Goal: Check status

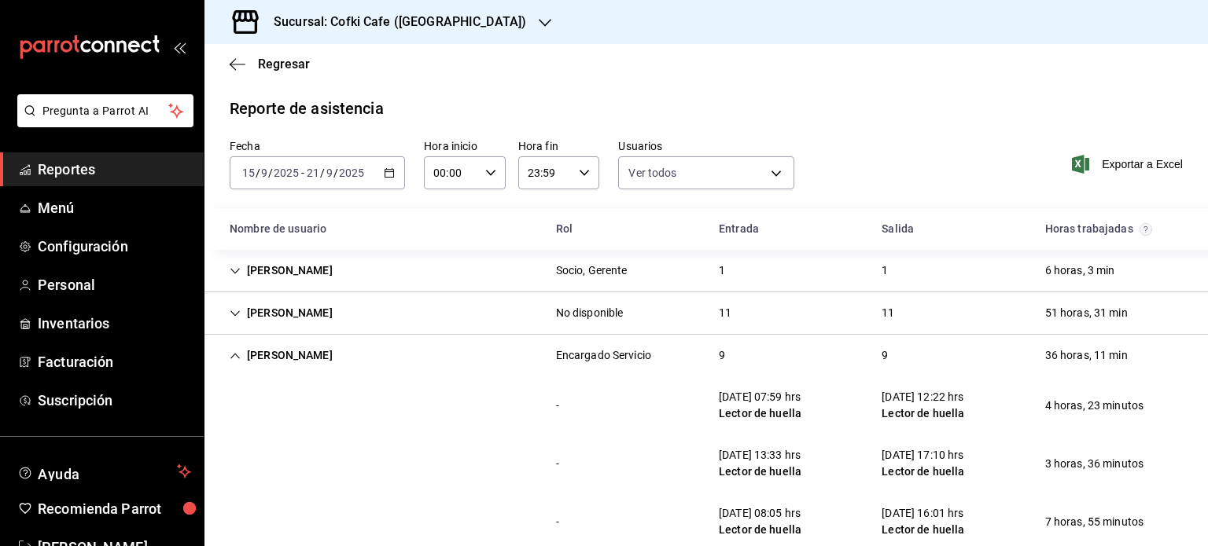
scroll to position [5328, 0]
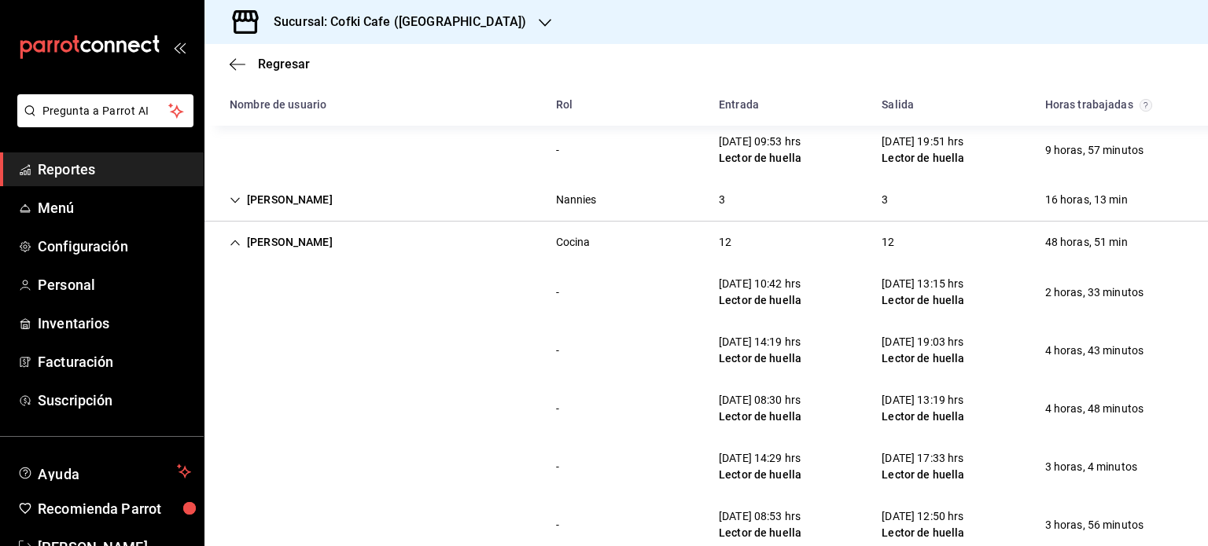
click at [373, 15] on h3 "Sucursal: Cofki Cafe ([GEOGRAPHIC_DATA])" at bounding box center [393, 22] width 265 height 19
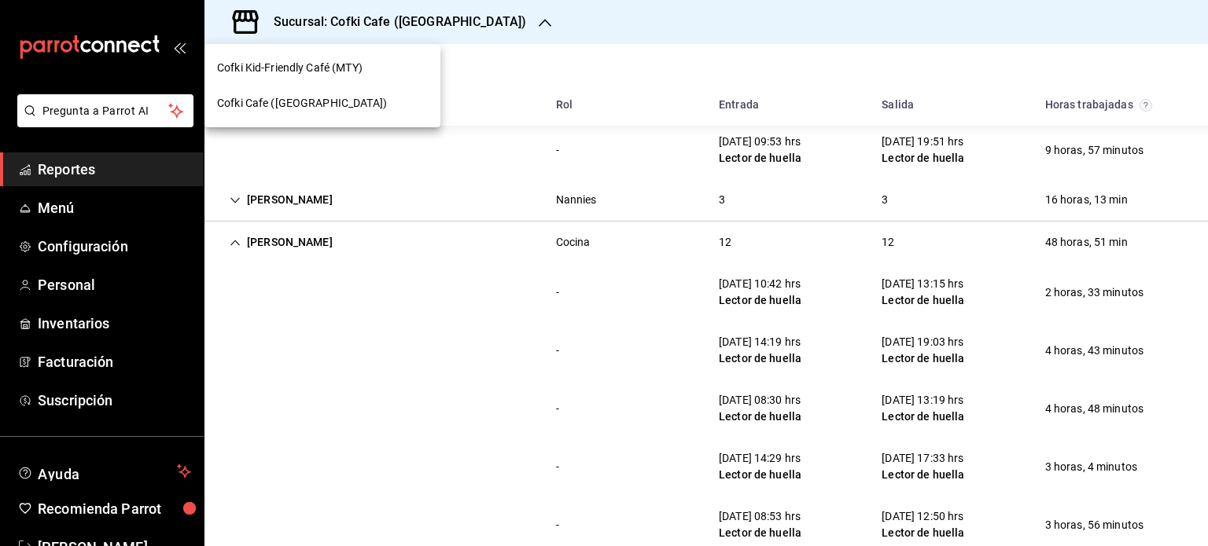
click at [316, 65] on span "Cofki Kid-Friendly Café (MTY)" at bounding box center [289, 68] width 145 height 17
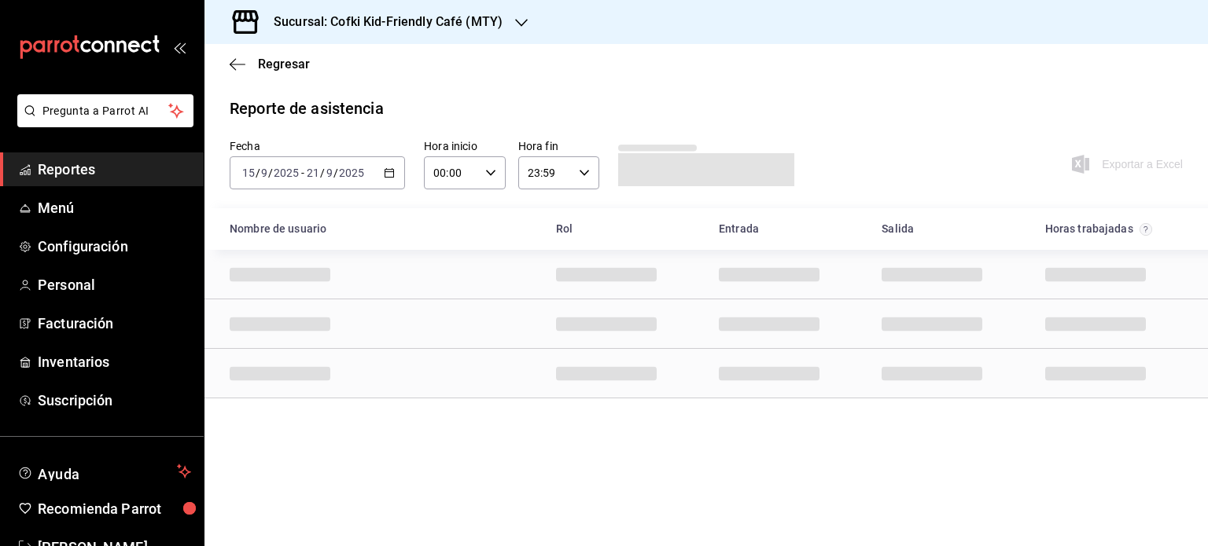
click at [375, 162] on div "[DATE] [DATE] - [DATE] [DATE]" at bounding box center [317, 172] width 175 height 33
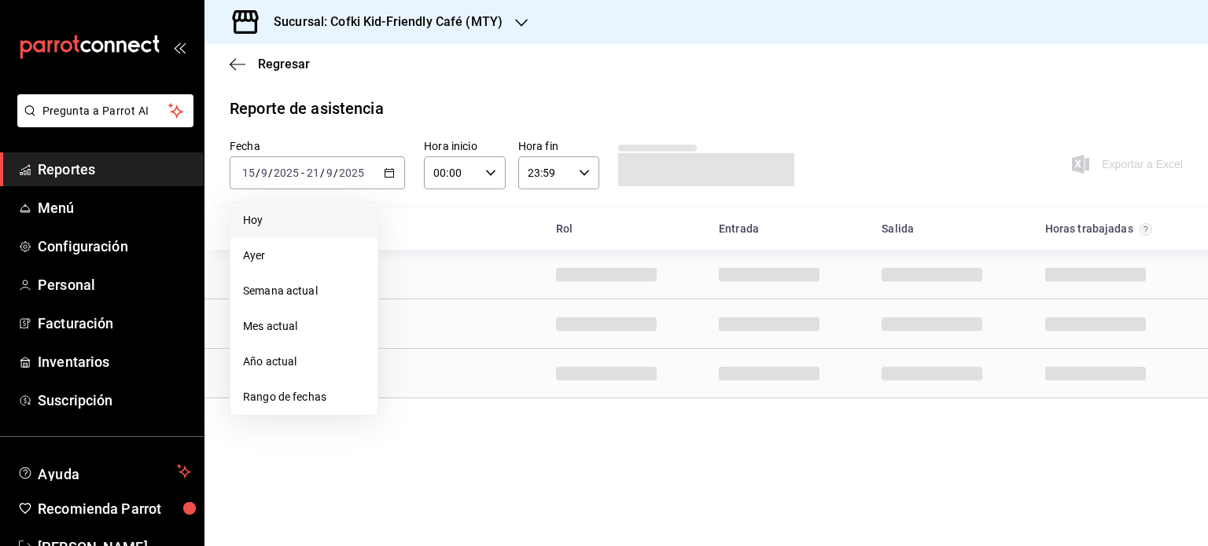
click at [347, 218] on span "Hoy" at bounding box center [304, 220] width 122 height 17
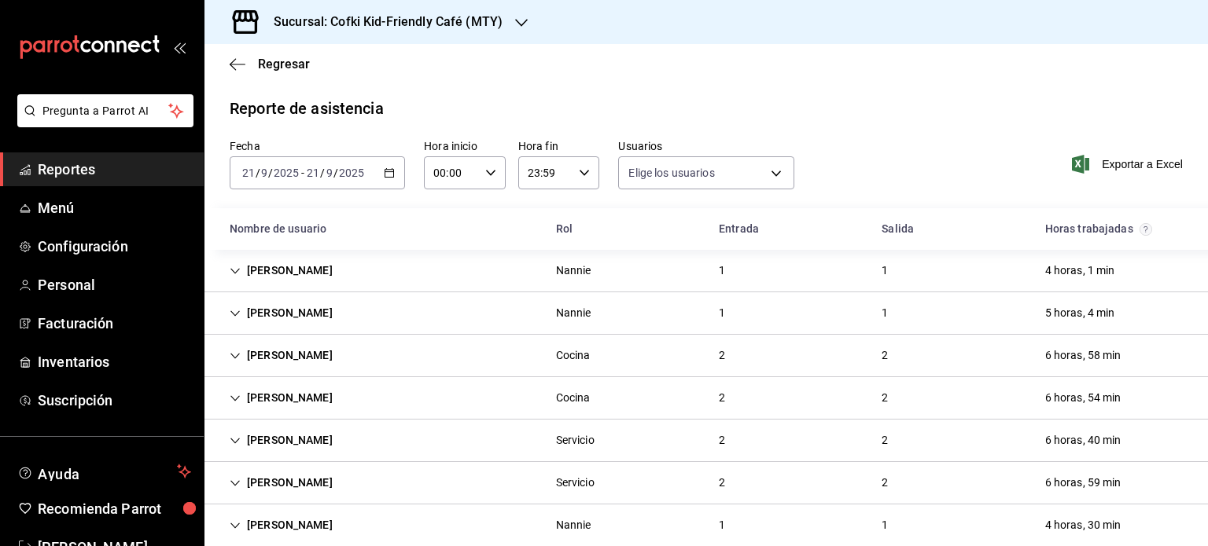
type input "f12cc0c2-6705-4469-b8e1-8791e53b7ea4,99d2542c-51fb-4dd8-9eb8-b16c94f34098,9d806…"
click at [365, 155] on div "Fecha [DATE] [DATE] - [DATE] [DATE]" at bounding box center [317, 164] width 175 height 50
click at [372, 182] on div "[DATE] [DATE] - [DATE] [DATE]" at bounding box center [317, 172] width 175 height 33
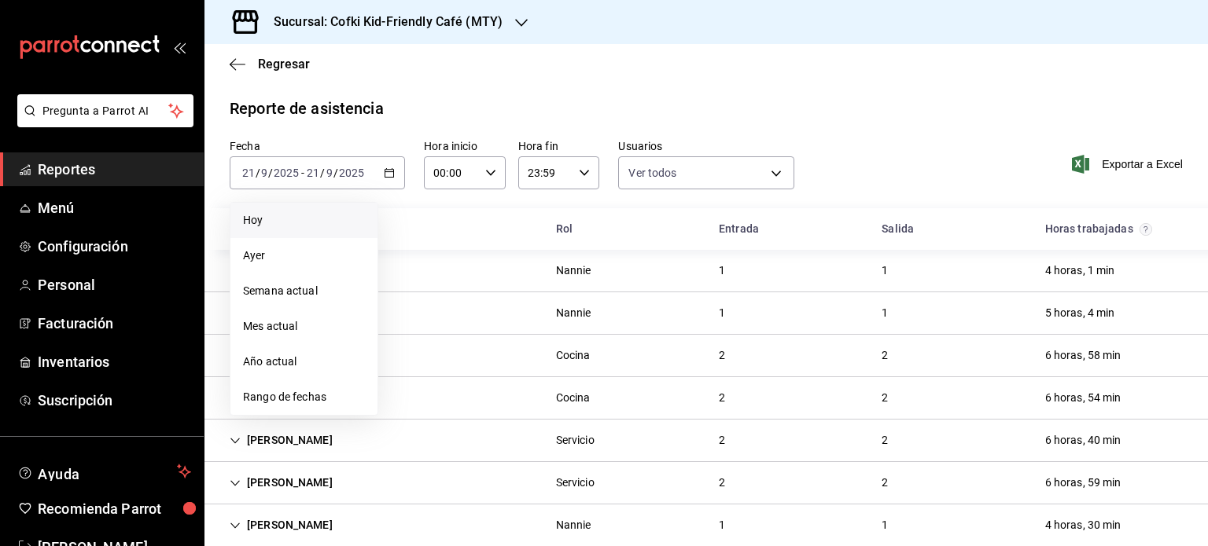
click at [312, 222] on span "Hoy" at bounding box center [304, 220] width 122 height 17
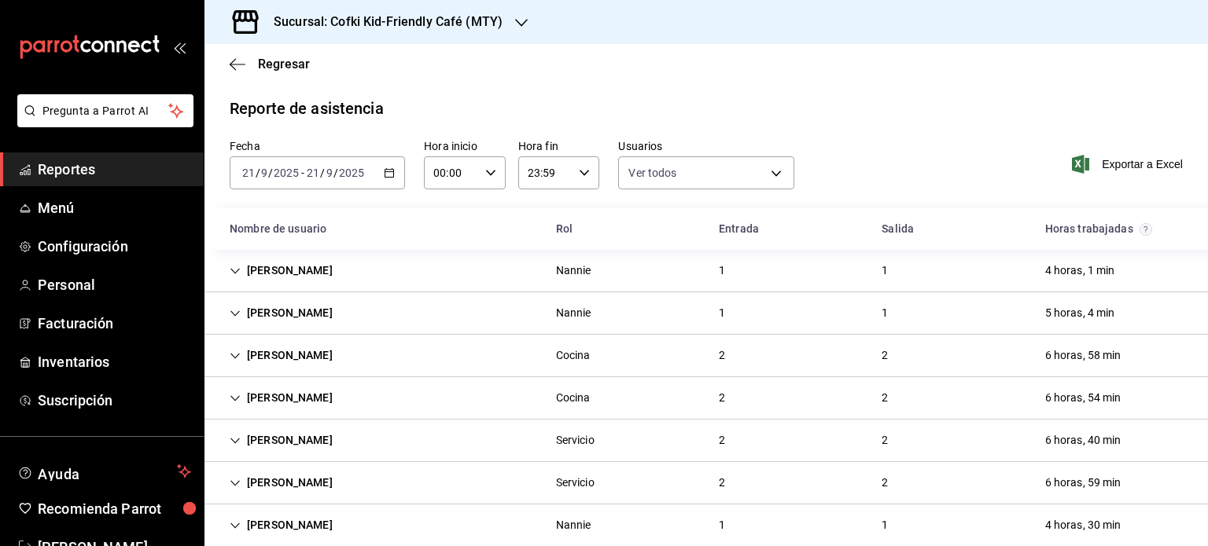
click at [395, 164] on div "[DATE] [DATE] - [DATE] [DATE]" at bounding box center [317, 172] width 175 height 33
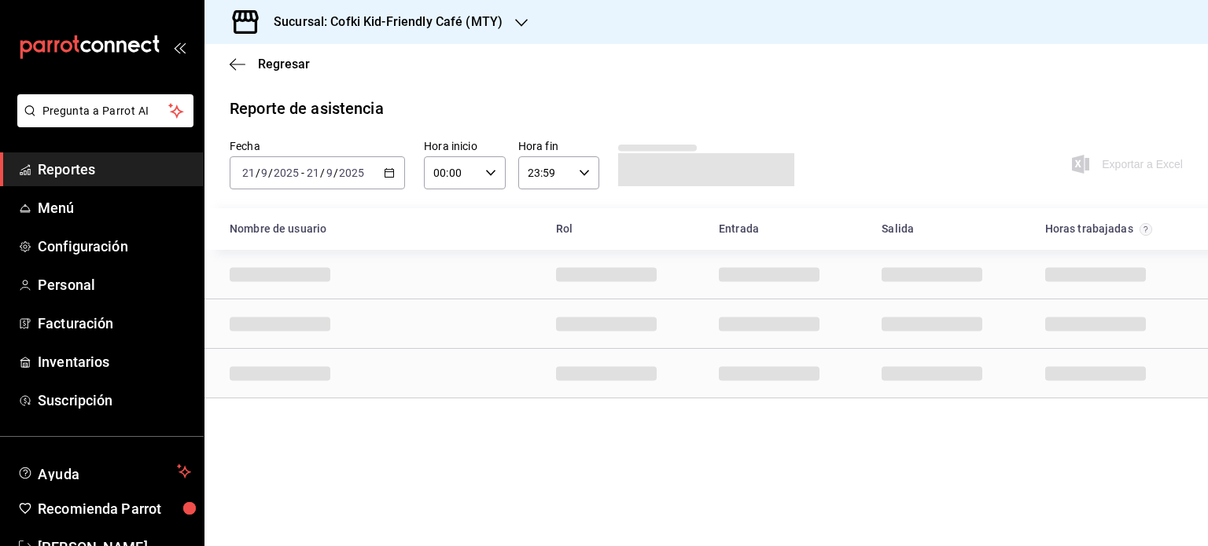
click at [384, 172] on icon "button" at bounding box center [389, 172] width 11 height 11
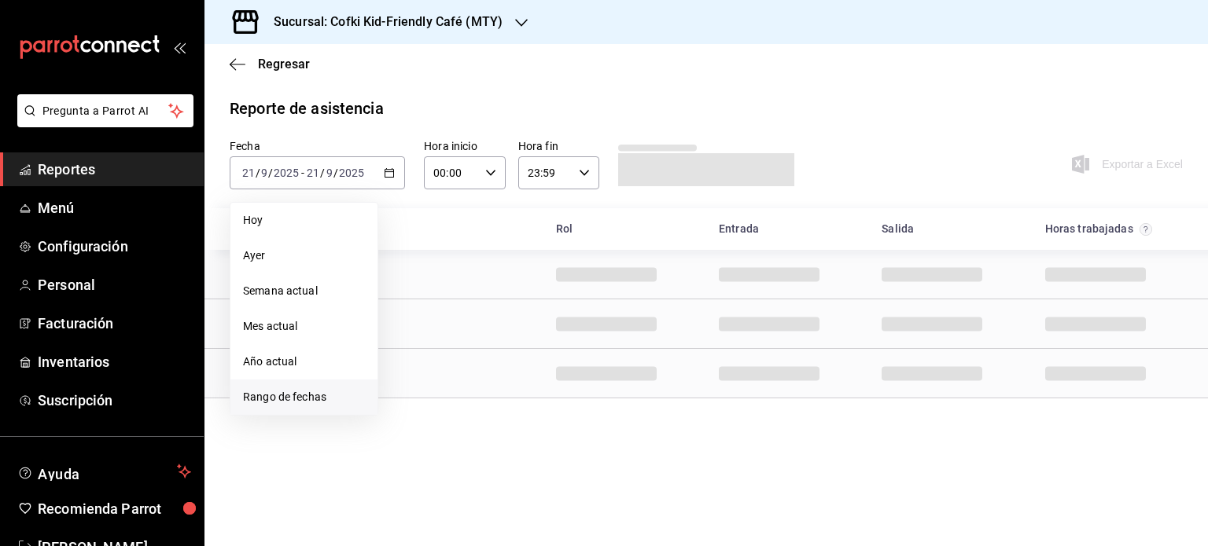
click at [327, 403] on span "Rango de fechas" at bounding box center [304, 397] width 122 height 17
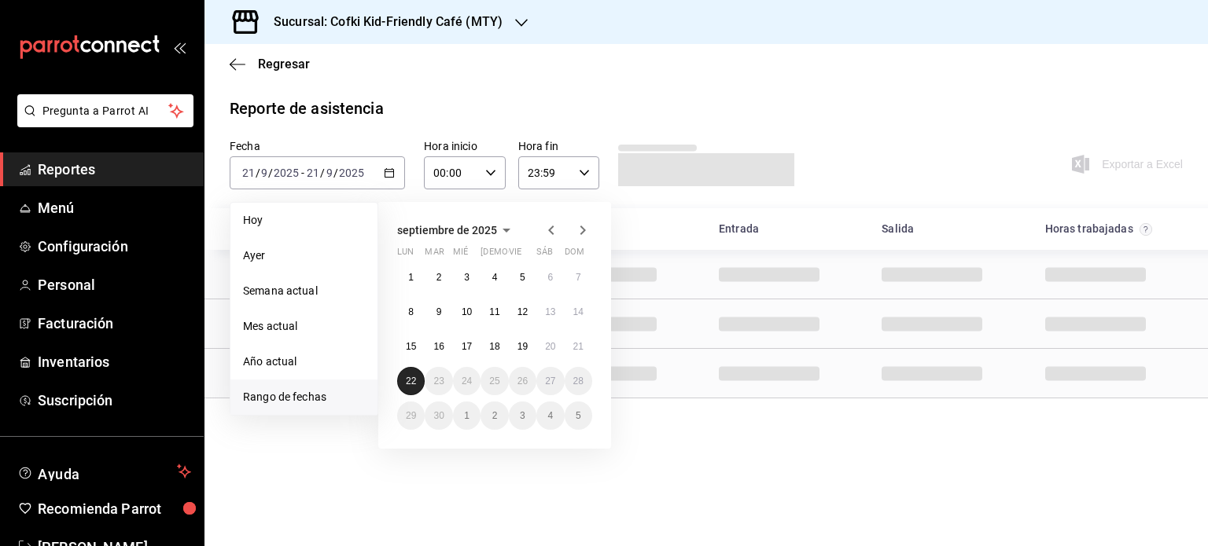
click at [417, 373] on button "22" at bounding box center [411, 381] width 28 height 28
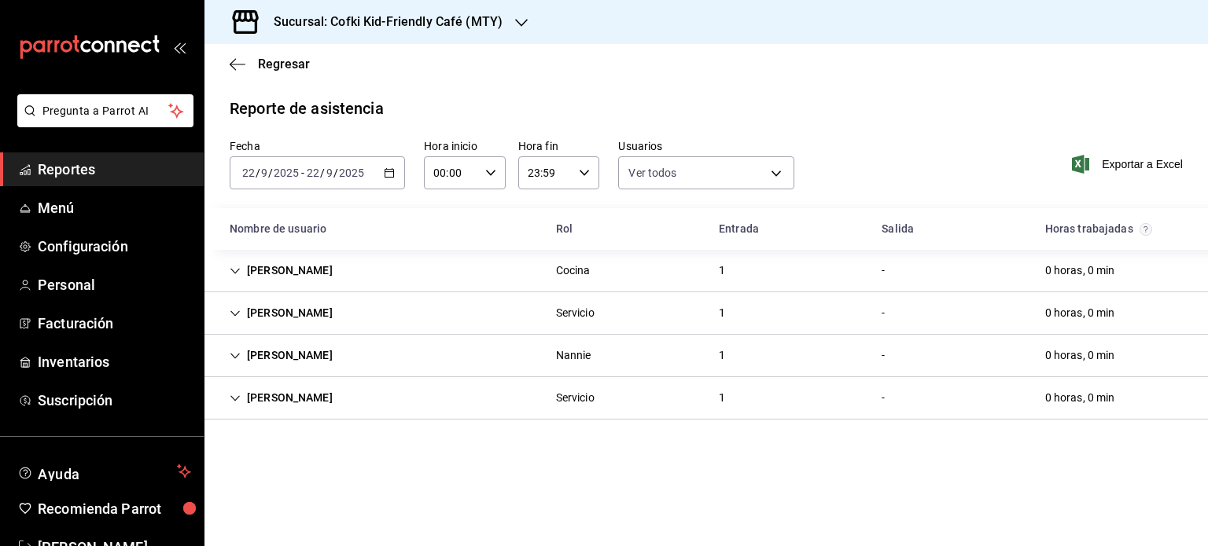
click at [399, 278] on div "[PERSON_NAME] 1 - 0 horas, 0 min" at bounding box center [705, 271] width 1003 height 42
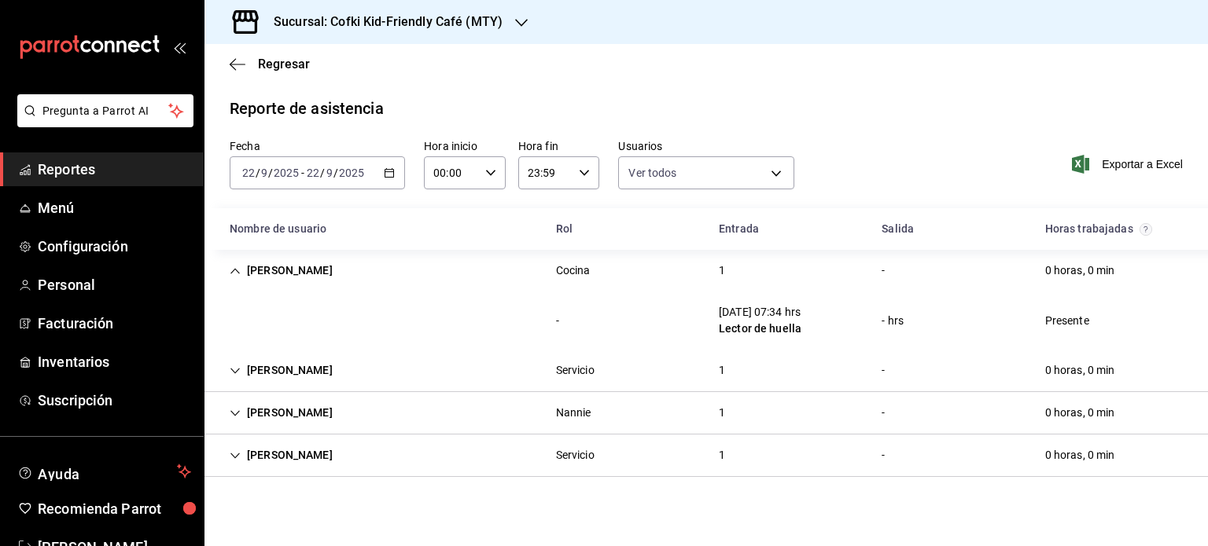
click at [399, 278] on div "[PERSON_NAME] 1 - 0 horas, 0 min" at bounding box center [705, 271] width 1003 height 42
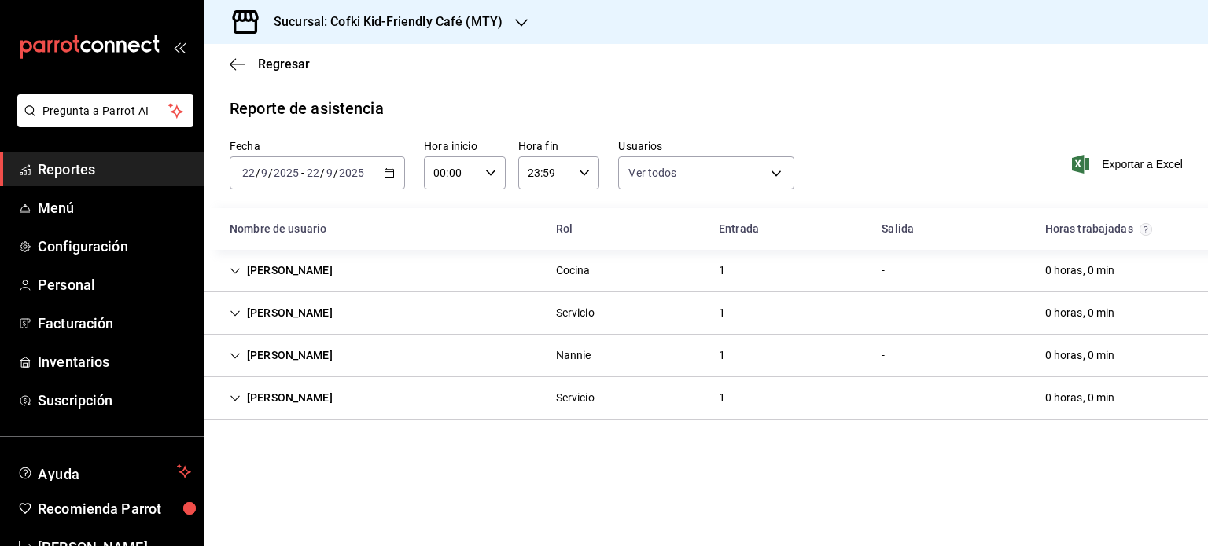
click at [409, 313] on div "[PERSON_NAME] Servicio 1 - 0 horas, 0 min" at bounding box center [705, 313] width 1003 height 42
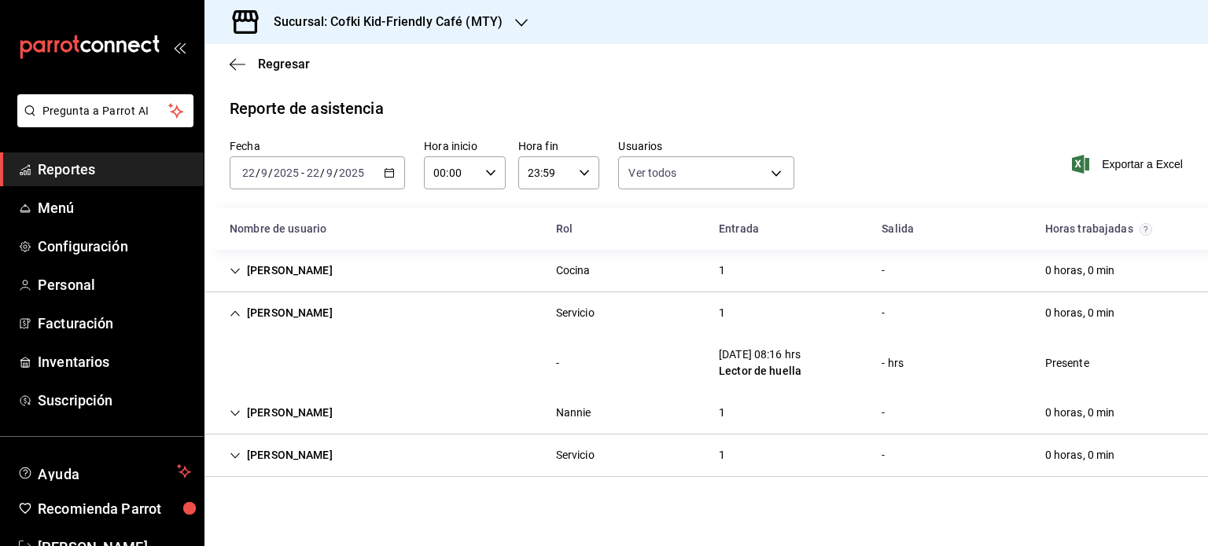
click at [423, 318] on div "[PERSON_NAME] Servicio 1 - 0 horas, 0 min" at bounding box center [705, 313] width 1003 height 42
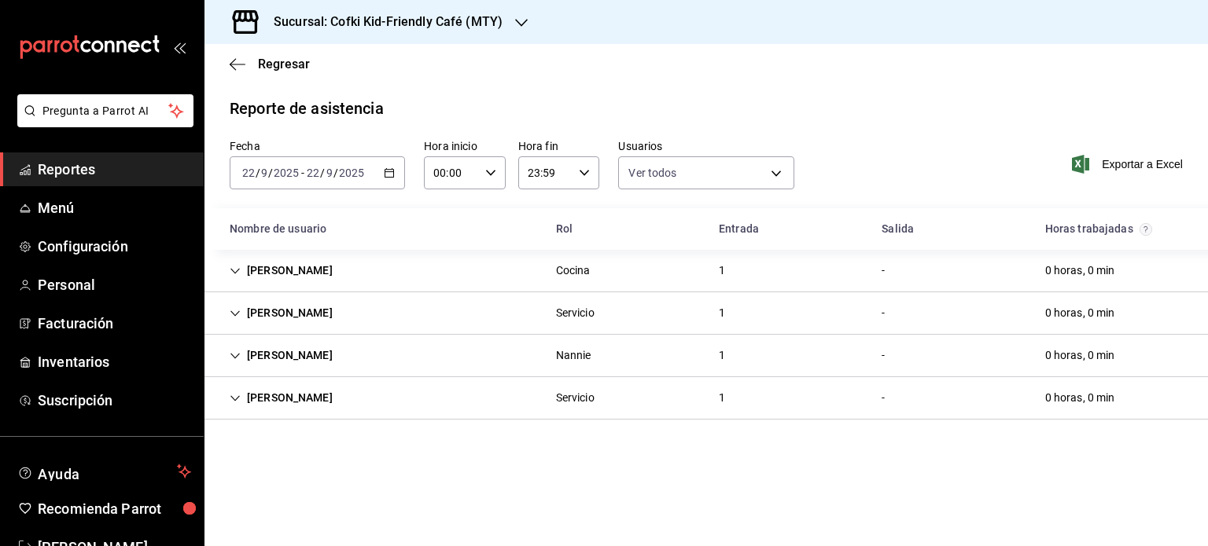
click at [419, 363] on div "[PERSON_NAME] [PERSON_NAME] 1 - 0 horas, 0 min" at bounding box center [705, 356] width 1003 height 42
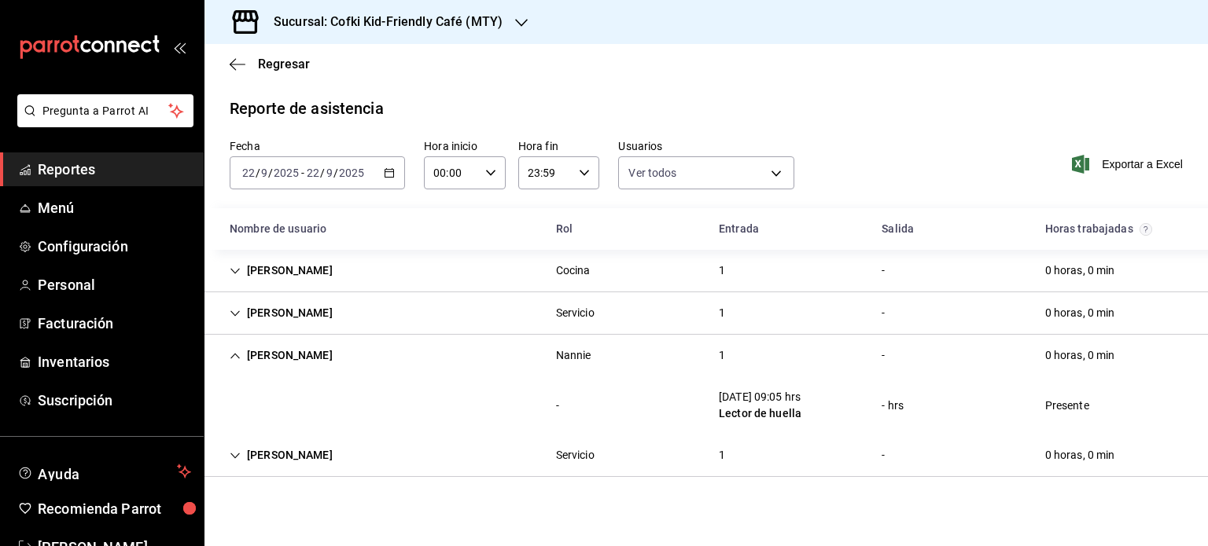
click at [450, 357] on div "[PERSON_NAME] [PERSON_NAME] 1 - 0 horas, 0 min" at bounding box center [705, 356] width 1003 height 42
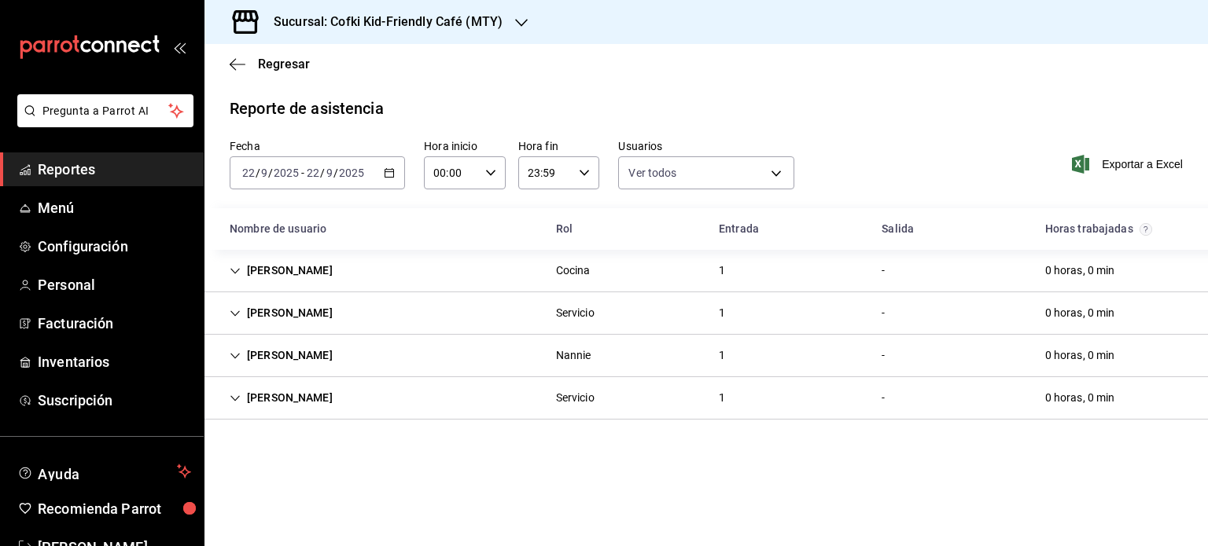
click at [450, 399] on div "[PERSON_NAME] Servicio 1 - 0 horas, 0 min" at bounding box center [705, 398] width 1003 height 42
click at [455, 27] on h3 "Sucursal: Cofki Kid-Friendly Café (MTY)" at bounding box center [381, 22] width 241 height 19
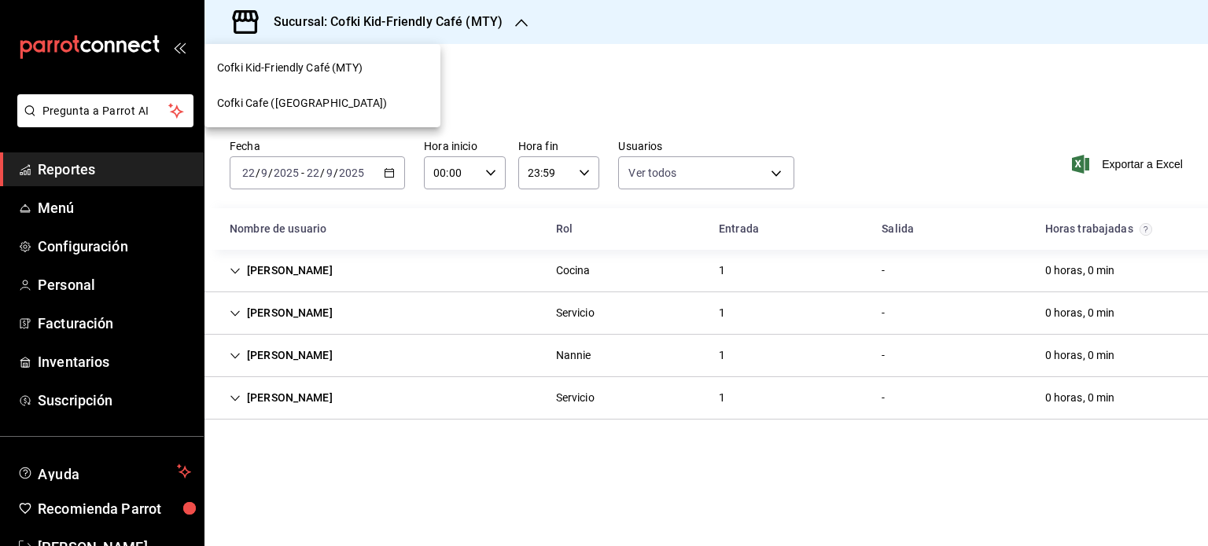
click at [410, 98] on div "Cofki Cafe ([GEOGRAPHIC_DATA])" at bounding box center [322, 103] width 211 height 17
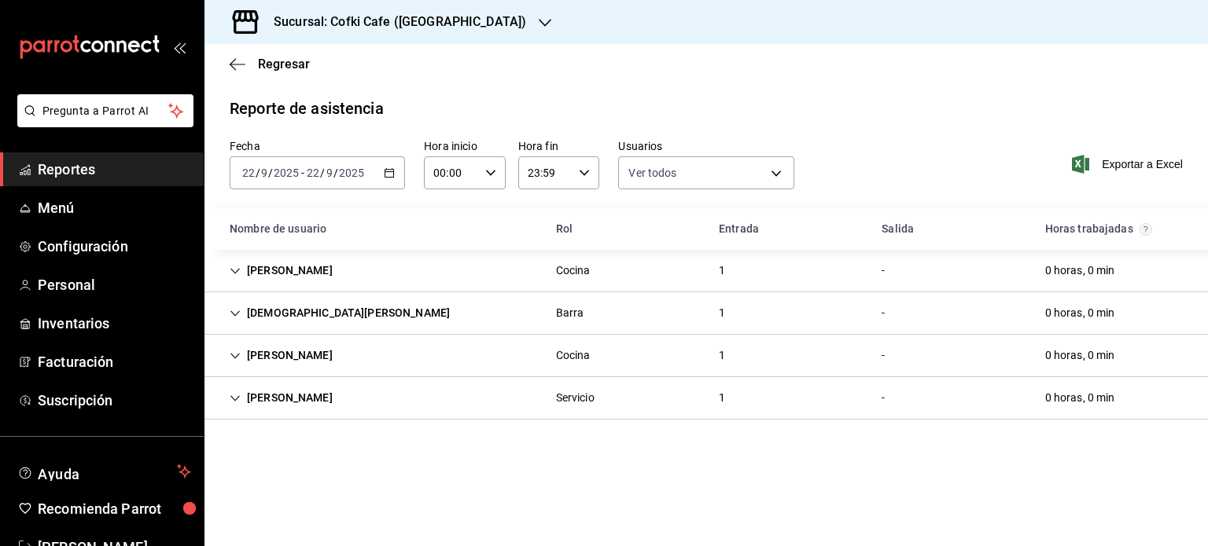
click at [425, 13] on h3 "Sucursal: Cofki Cafe ([GEOGRAPHIC_DATA])" at bounding box center [393, 22] width 265 height 19
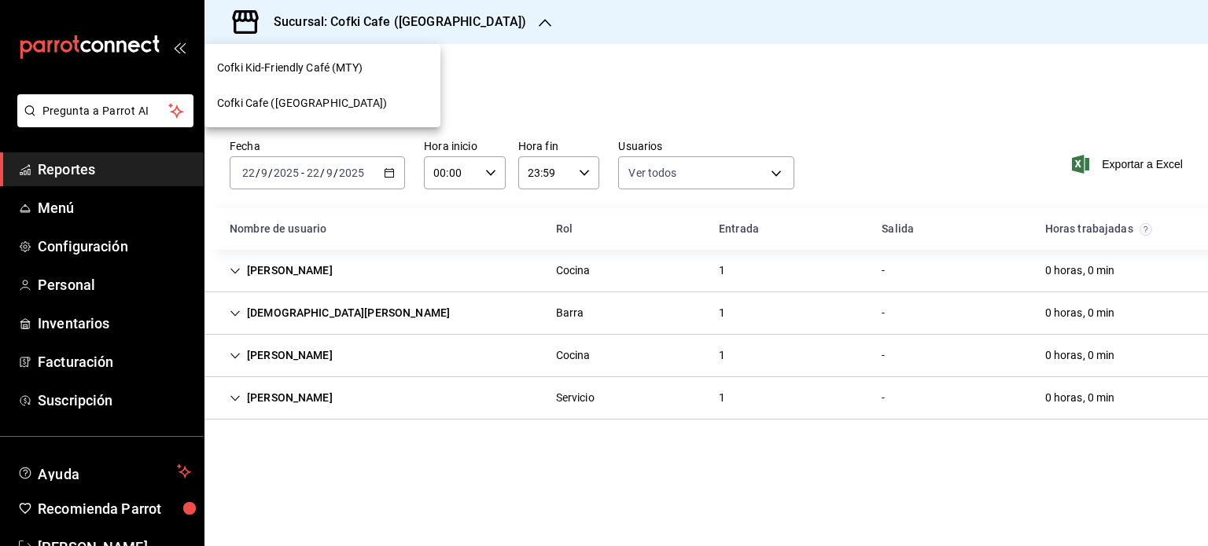
click at [368, 86] on div "Cofki Cafe ([GEOGRAPHIC_DATA])" at bounding box center [322, 103] width 236 height 35
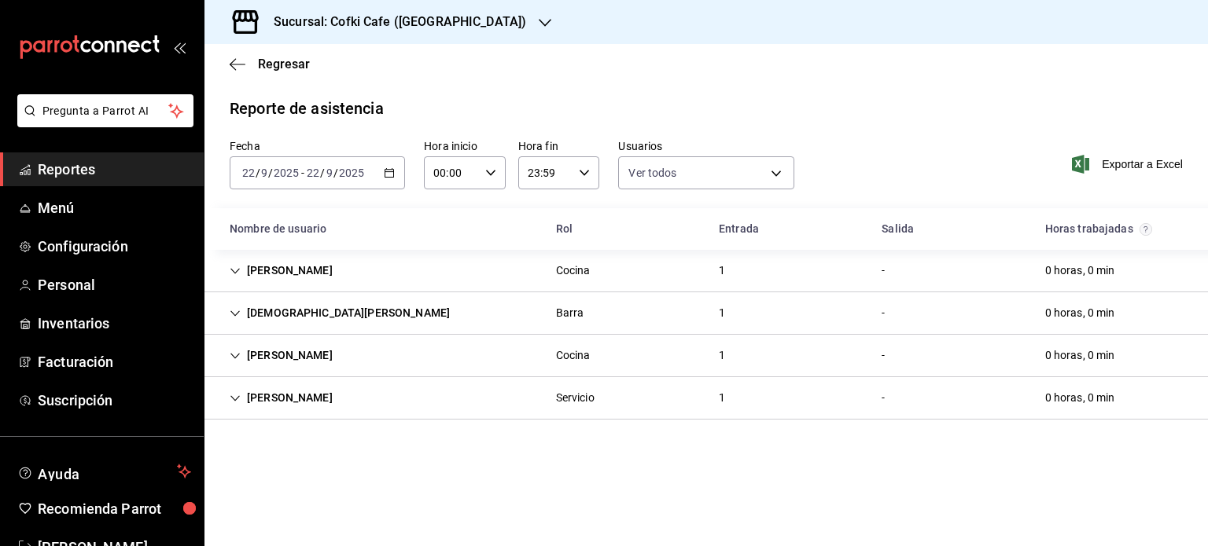
click at [410, 15] on h3 "Sucursal: Cofki Cafe ([GEOGRAPHIC_DATA])" at bounding box center [393, 22] width 265 height 19
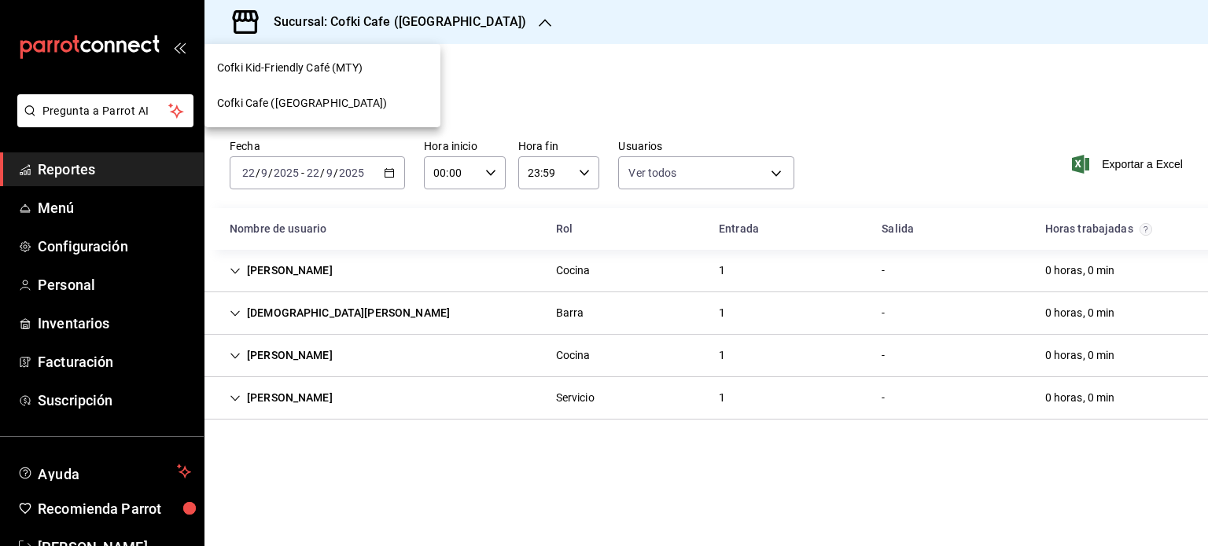
click at [395, 52] on div "Cofki Kid-Friendly Café (MTY)" at bounding box center [322, 67] width 236 height 35
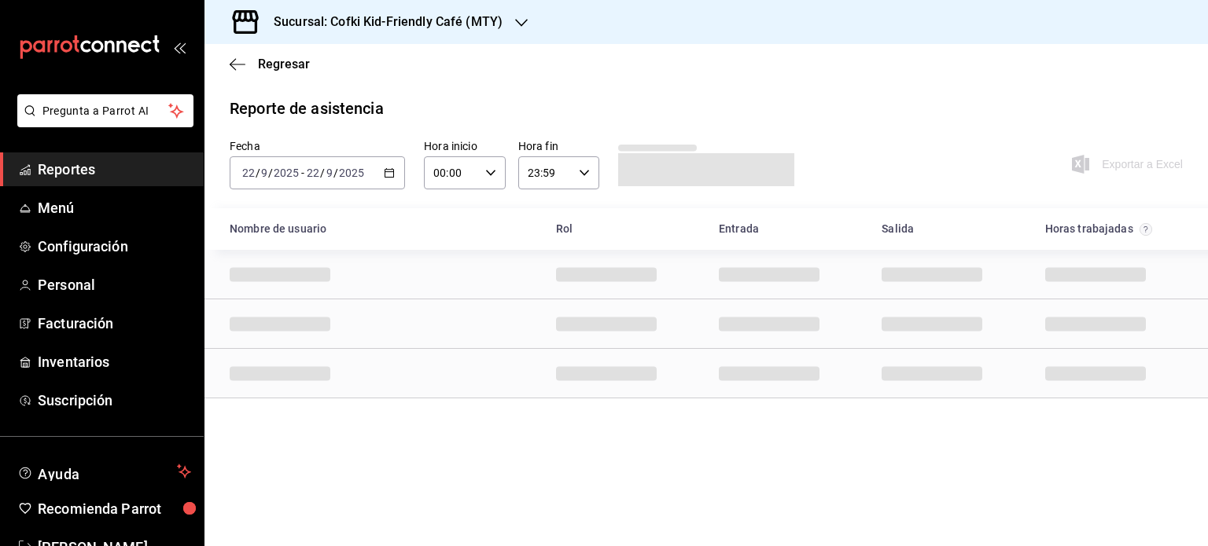
click at [385, 177] on \(Stroke\) "button" at bounding box center [388, 173] width 9 height 9
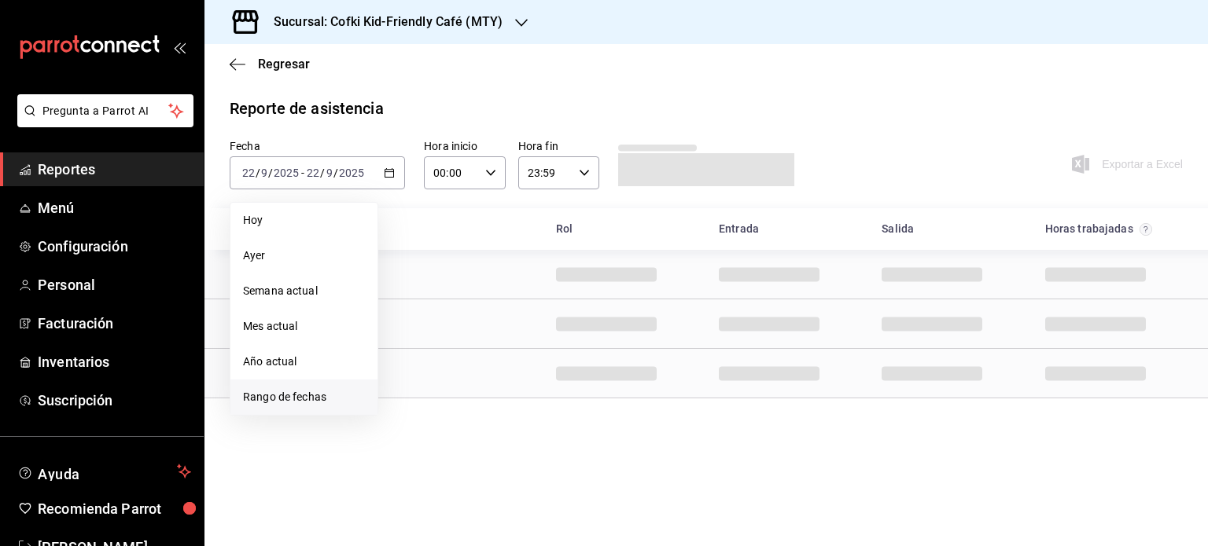
click at [320, 395] on span "Rango de fechas" at bounding box center [304, 397] width 122 height 17
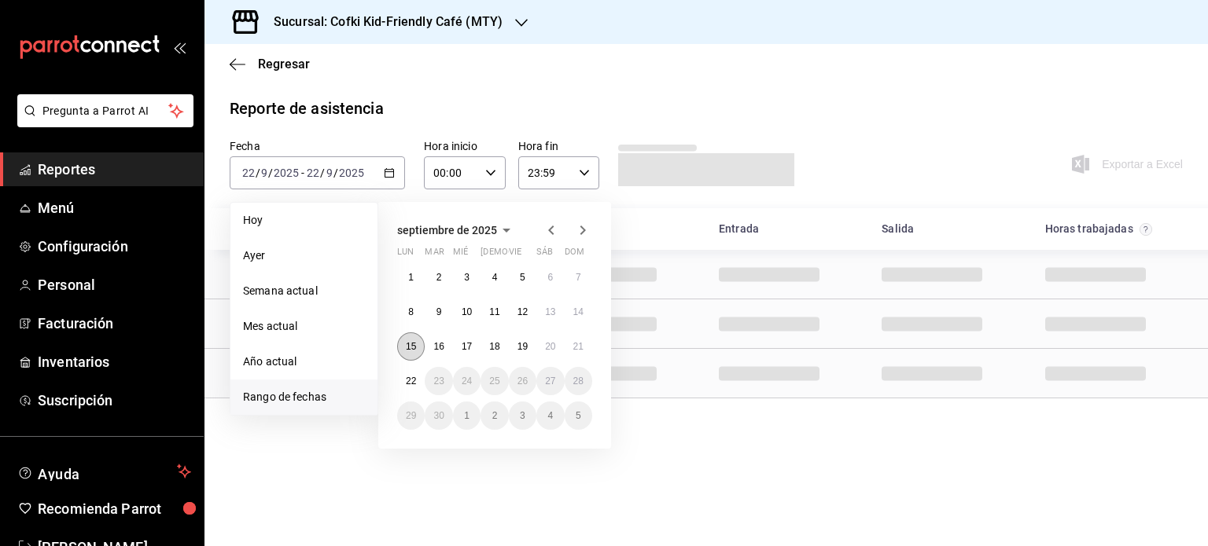
click at [412, 336] on button "15" at bounding box center [411, 347] width 28 height 28
click at [582, 340] on button "21" at bounding box center [578, 347] width 28 height 28
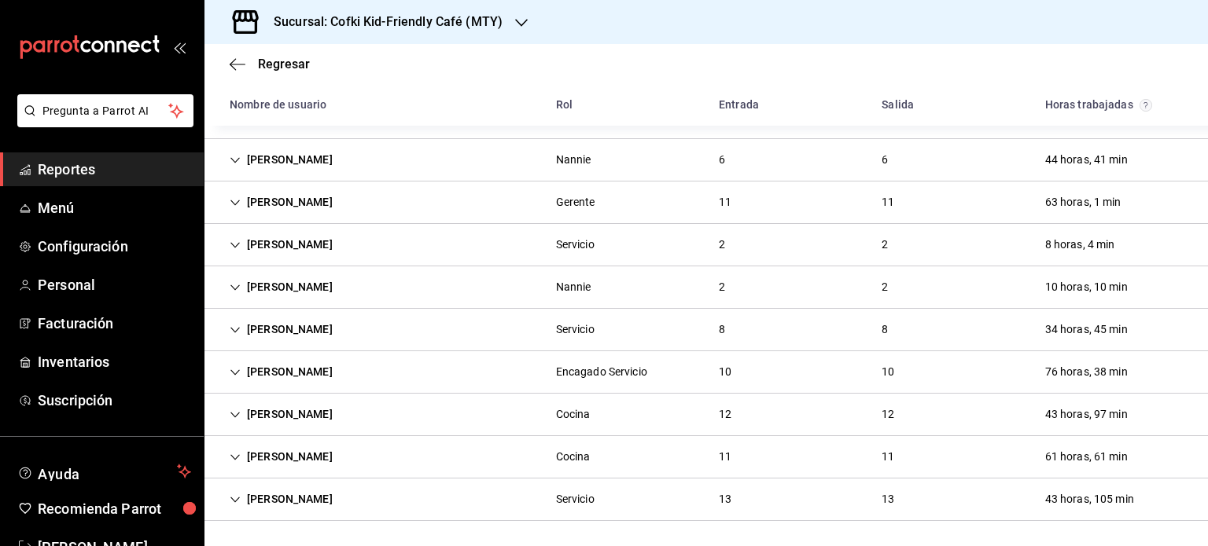
click at [783, 361] on div "[PERSON_NAME] Encagado Servicio 10 10 76 horas, 38 min" at bounding box center [705, 372] width 1003 height 42
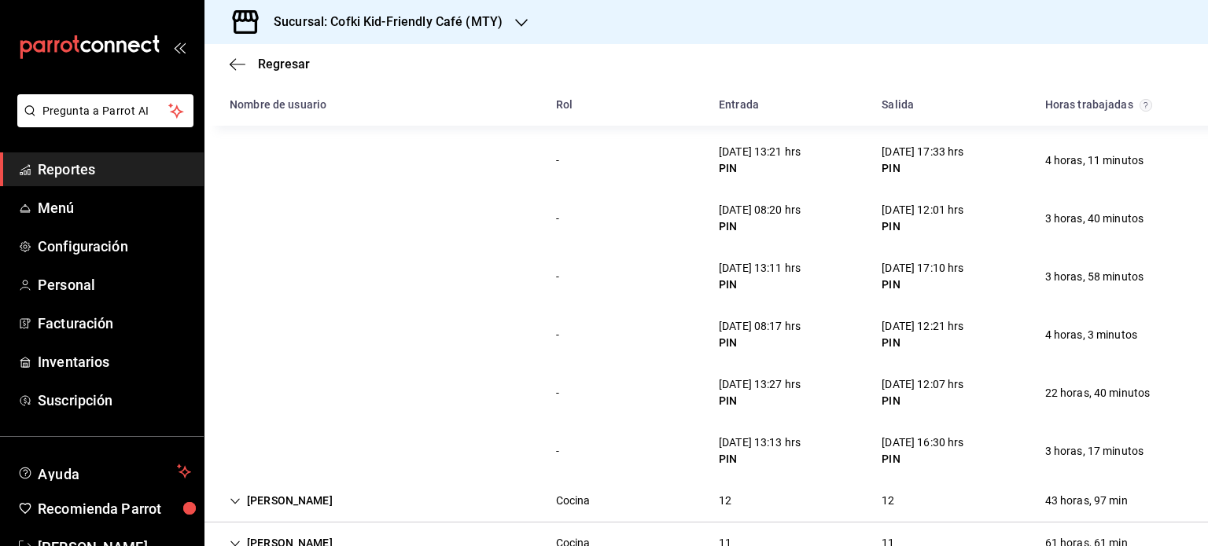
scroll to position [991, 0]
